Goal: Task Accomplishment & Management: Manage account settings

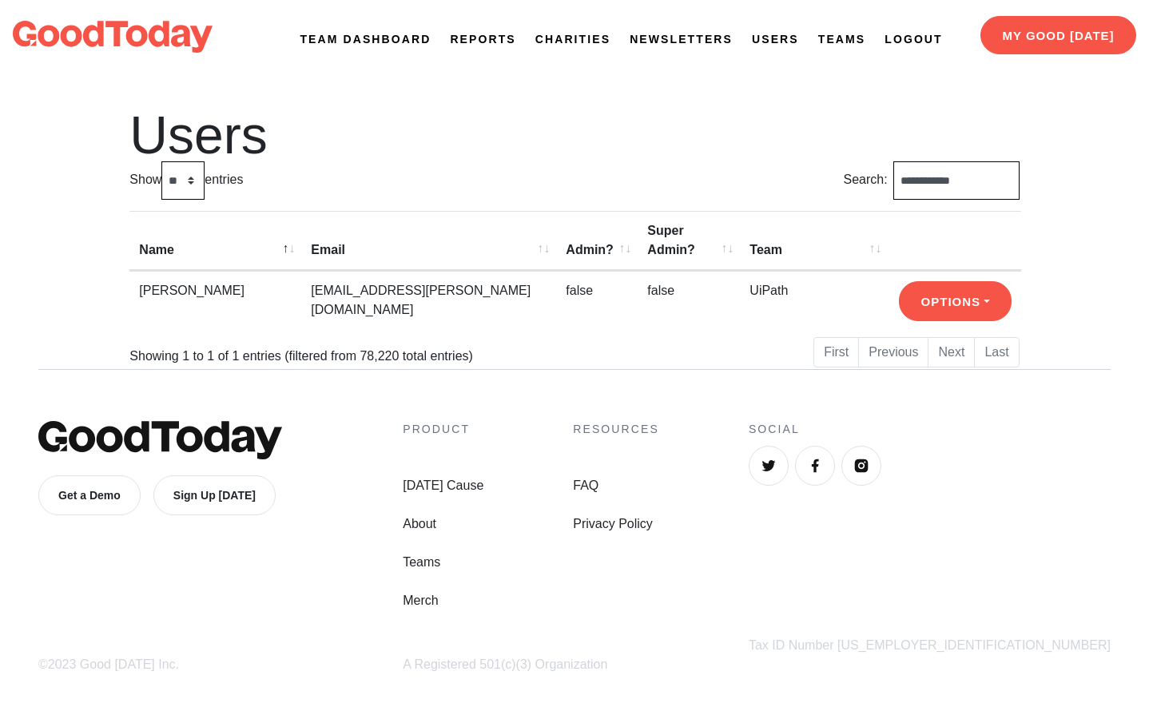
click at [666, 40] on link "Newsletters" at bounding box center [681, 39] width 103 height 17
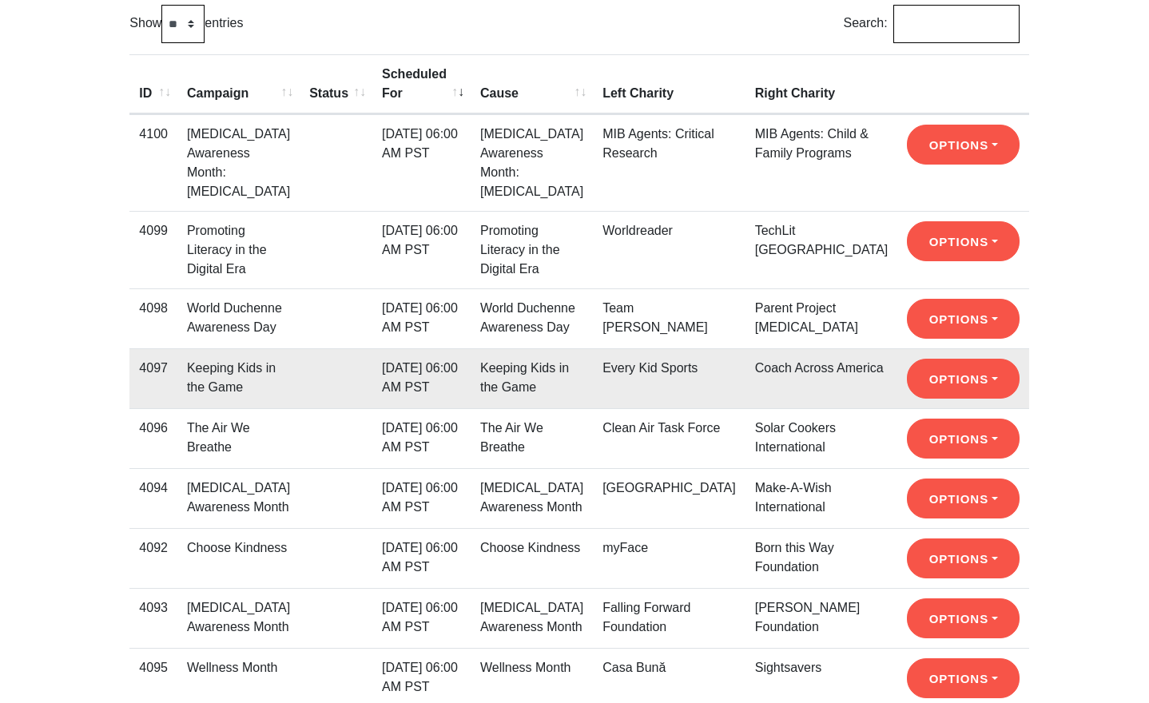
scroll to position [268, 0]
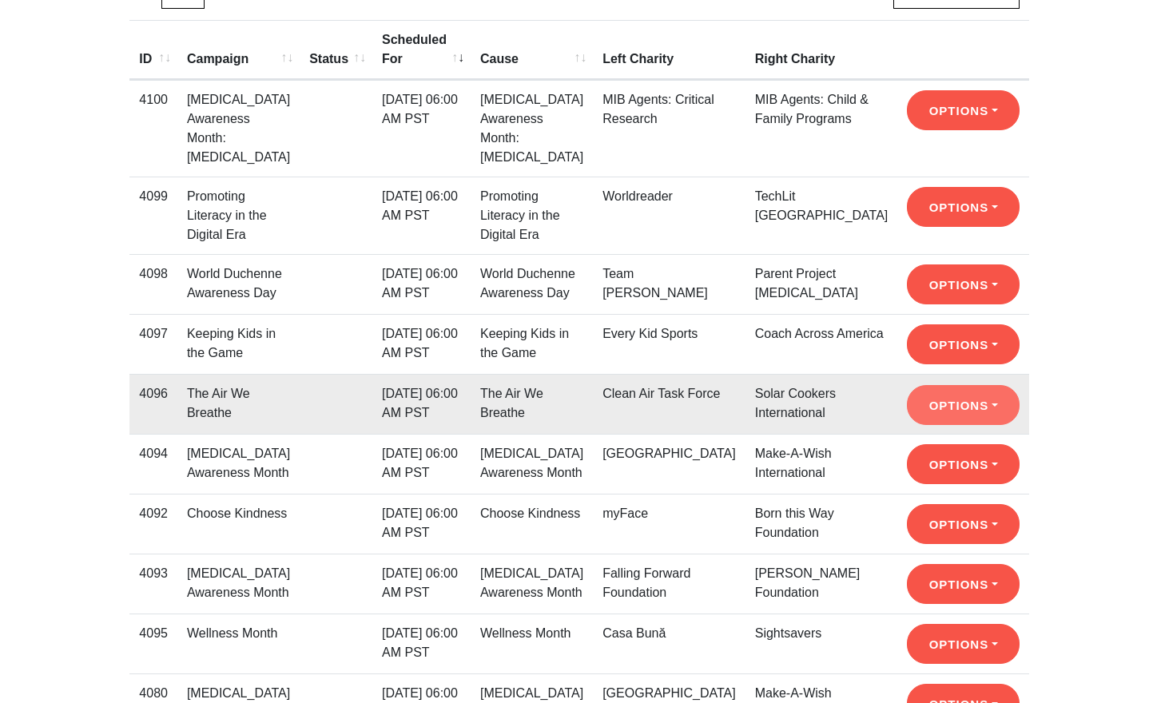
click at [936, 425] on button "Options" at bounding box center [963, 405] width 113 height 40
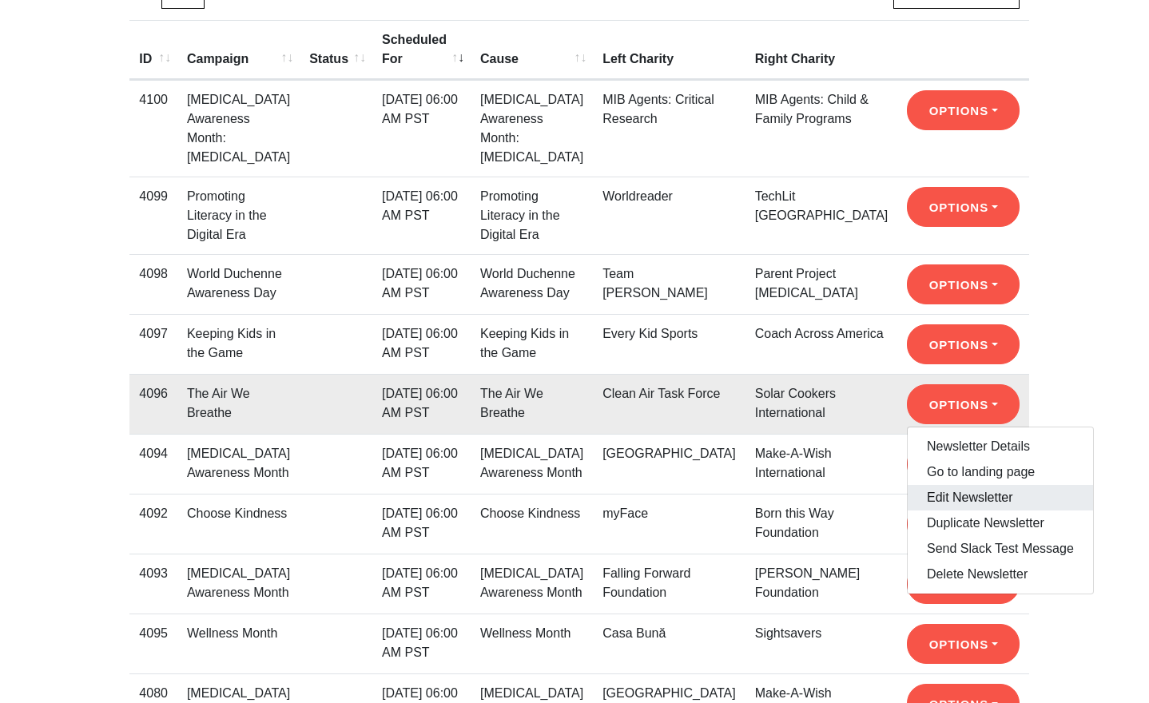
click at [932, 511] on link "Edit Newsletter" at bounding box center [1000, 498] width 185 height 26
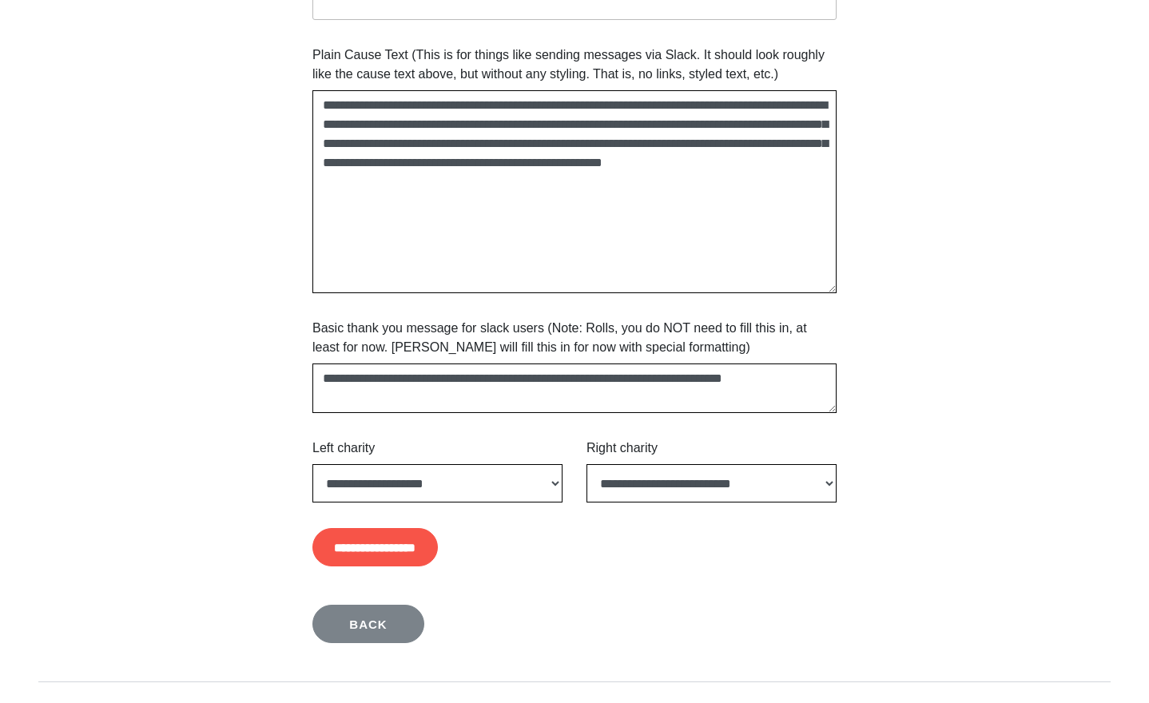
scroll to position [933, 0]
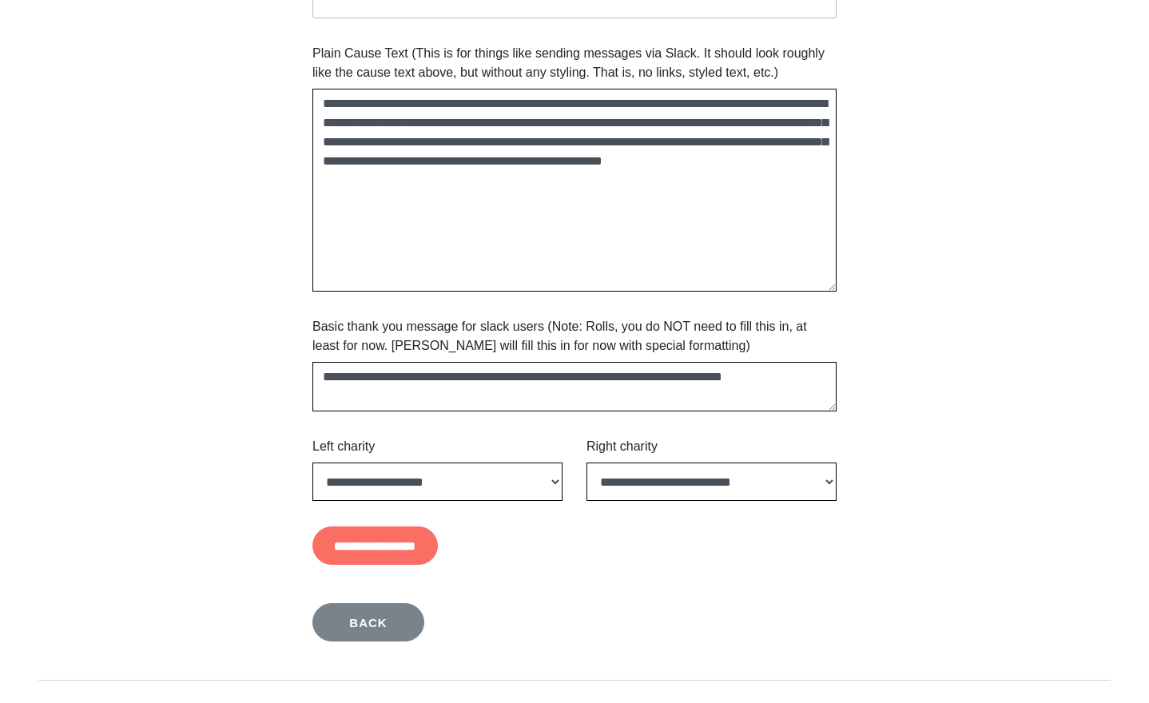
click at [438, 539] on input "**********" at bounding box center [374, 546] width 125 height 38
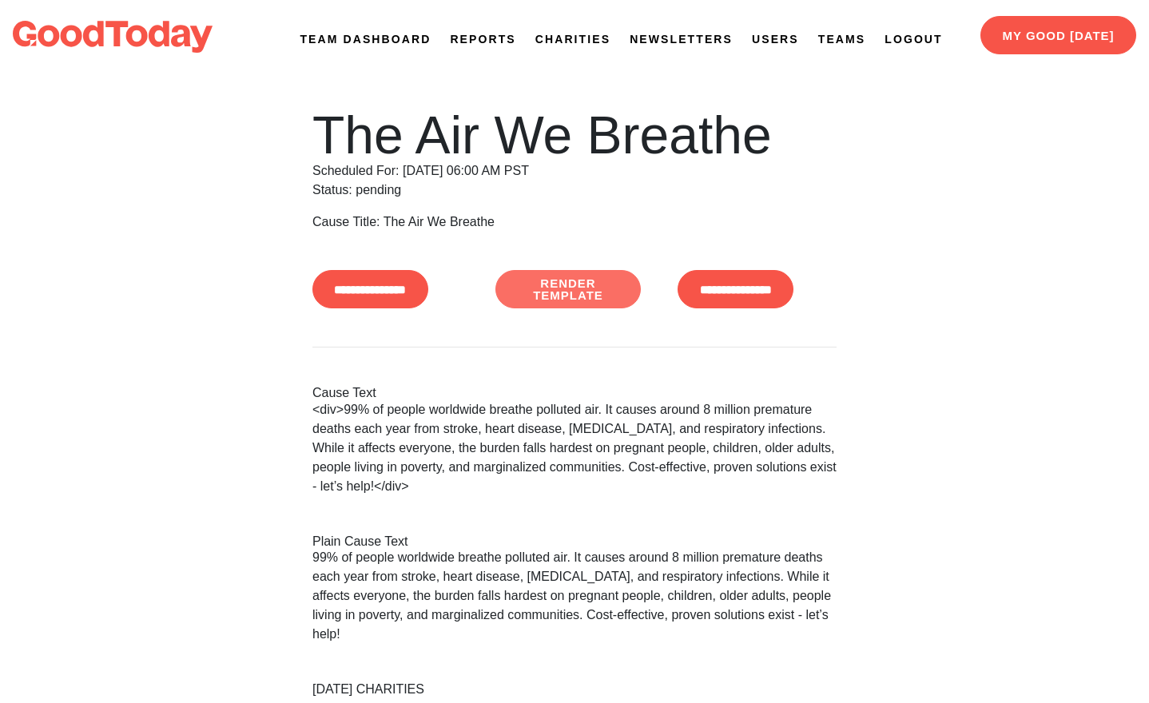
click at [575, 290] on link "Render Template" at bounding box center [568, 289] width 146 height 38
